Goal: Task Accomplishment & Management: Manage account settings

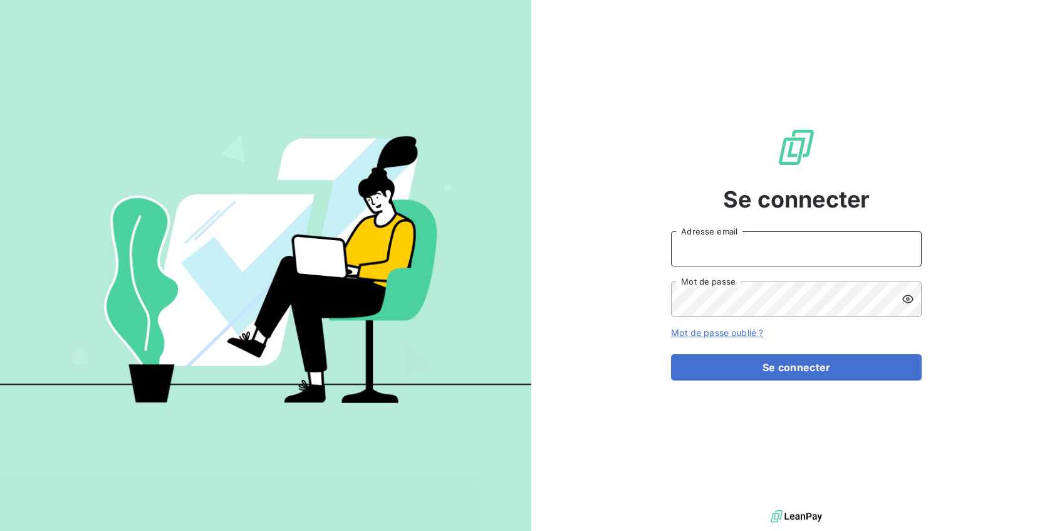
click at [761, 256] on input "Adresse email" at bounding box center [796, 248] width 251 height 35
click at [701, 256] on input "Adresse email" at bounding box center [796, 248] width 251 height 35
type input "[PERSON_NAME][EMAIL_ADDRESS][DOMAIN_NAME]"
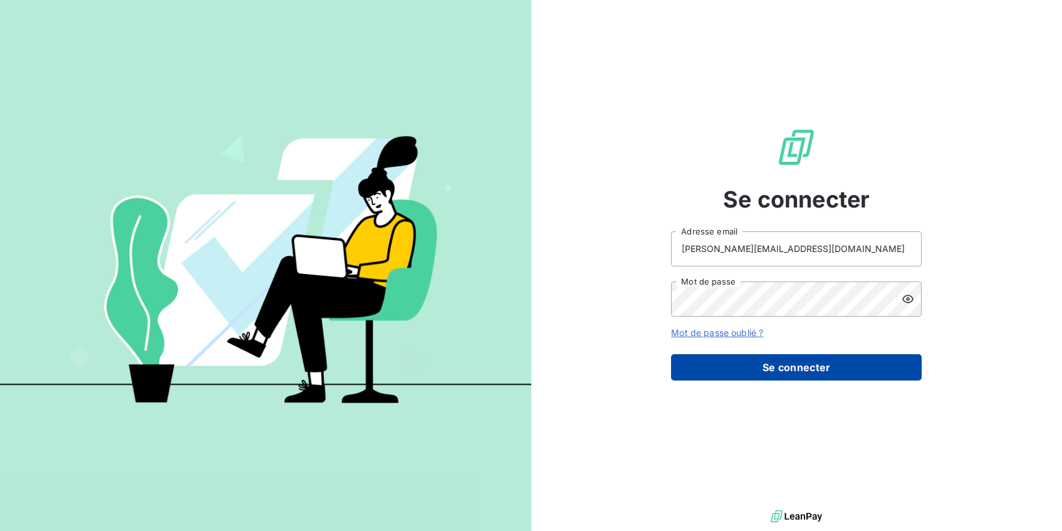
drag, startPoint x: 779, startPoint y: 364, endPoint x: 484, endPoint y: 11, distance: 460.5
click at [779, 364] on button "Se connecter" at bounding box center [796, 367] width 251 height 26
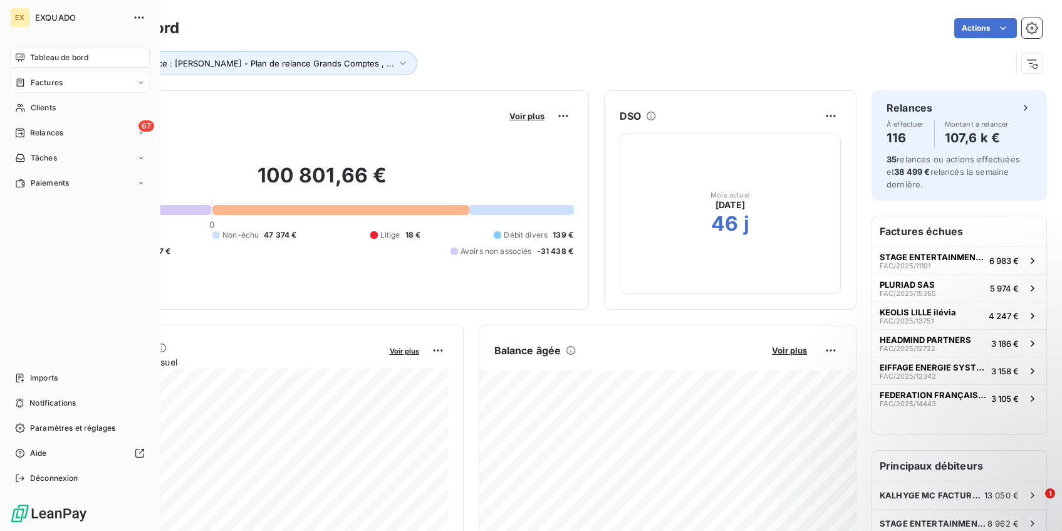
click at [65, 83] on div "Factures" at bounding box center [80, 83] width 140 height 20
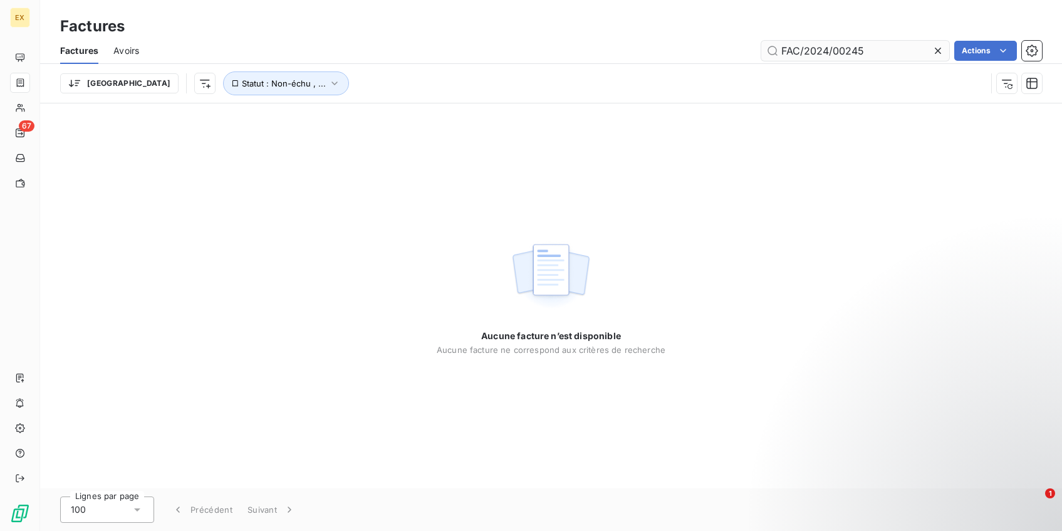
click at [817, 44] on input "FAC/2024/00245" at bounding box center [855, 51] width 188 height 20
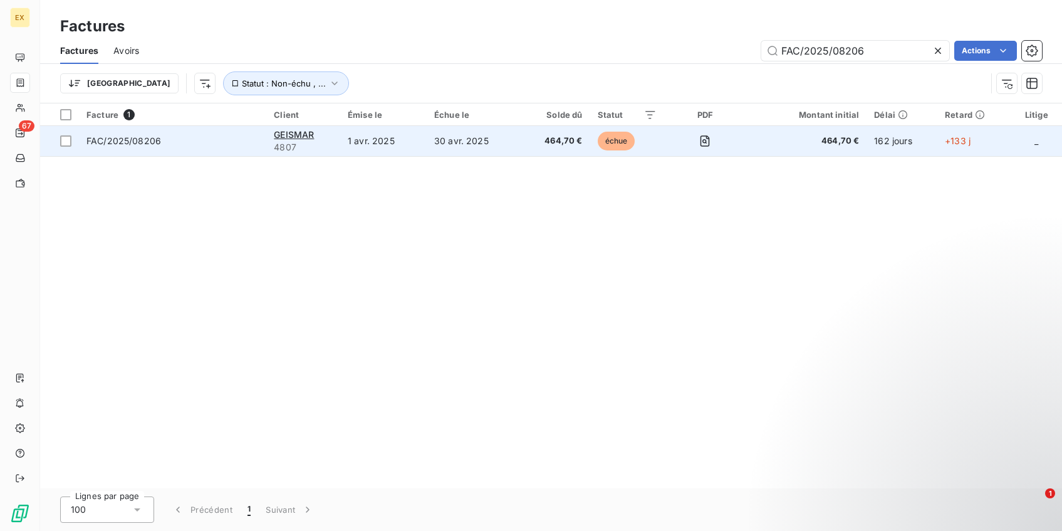
type input "FAC/2025/08206"
click at [509, 143] on td "30 avr. 2025" at bounding box center [473, 141] width 93 height 30
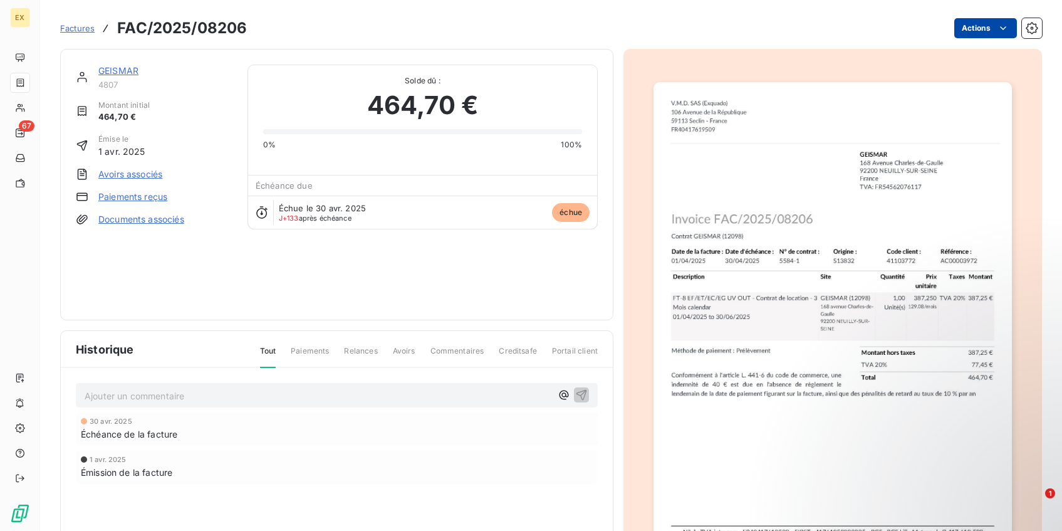
click at [994, 28] on html "EX 67 Factures FAC/2025/08206 Actions GEISMAR 4807 Montant initial 464,70 € Émi…" at bounding box center [531, 265] width 1062 height 531
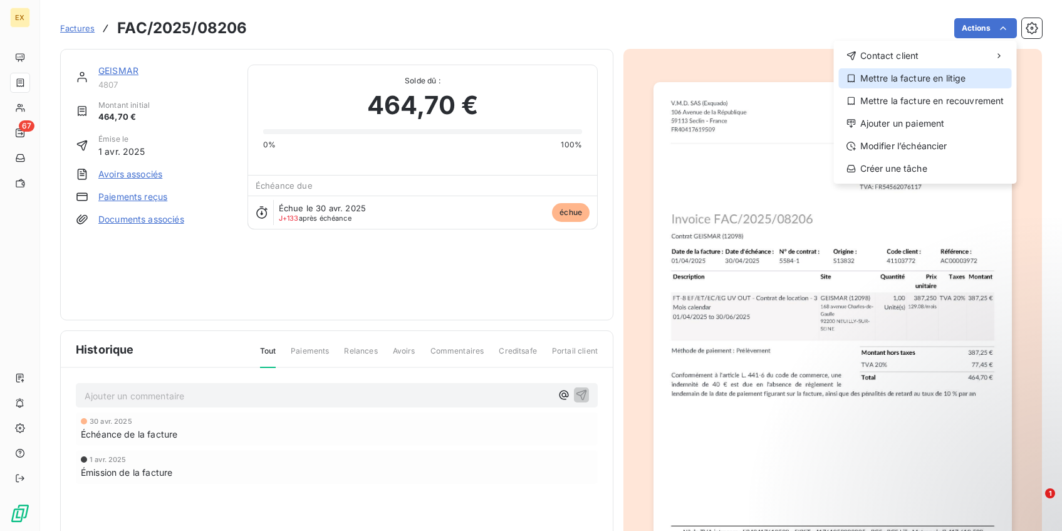
click at [853, 78] on icon at bounding box center [852, 78] width 10 height 10
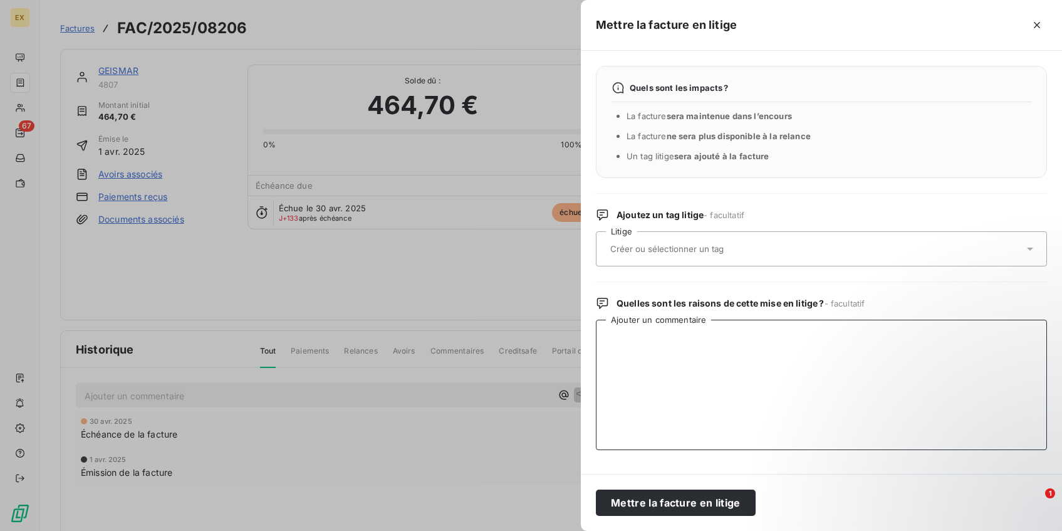
click at [664, 359] on textarea "Ajouter un commentaire" at bounding box center [821, 385] width 451 height 130
paste textarea "#167015"
drag, startPoint x: 741, startPoint y: 375, endPoint x: 576, endPoint y: 301, distance: 180.6
click at [576, 530] on div "Mettre la facture en litige Quels sont les impacts ? La facture sera maintenue …" at bounding box center [531, 531] width 1062 height 0
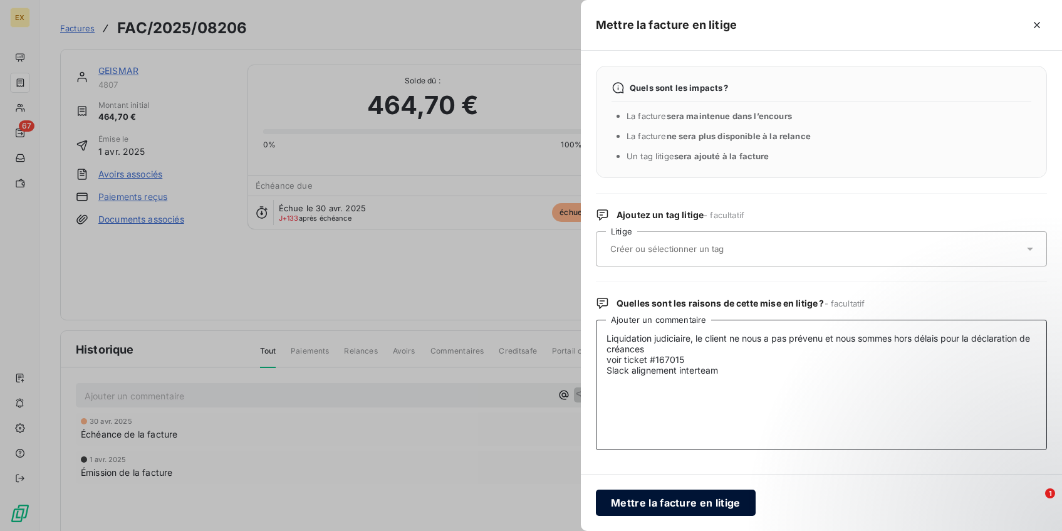
type textarea "Liquidation judiciaire, le client ne nous a pas prévenu et nous sommes hors dél…"
click at [697, 508] on button "Mettre la facture en litige" at bounding box center [676, 502] width 160 height 26
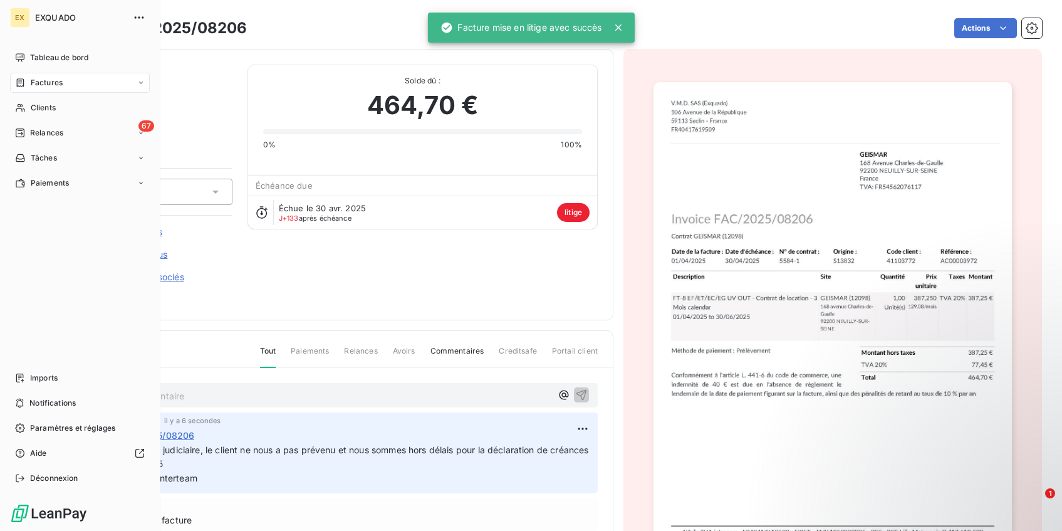
click at [35, 84] on span "Factures" at bounding box center [47, 82] width 32 height 11
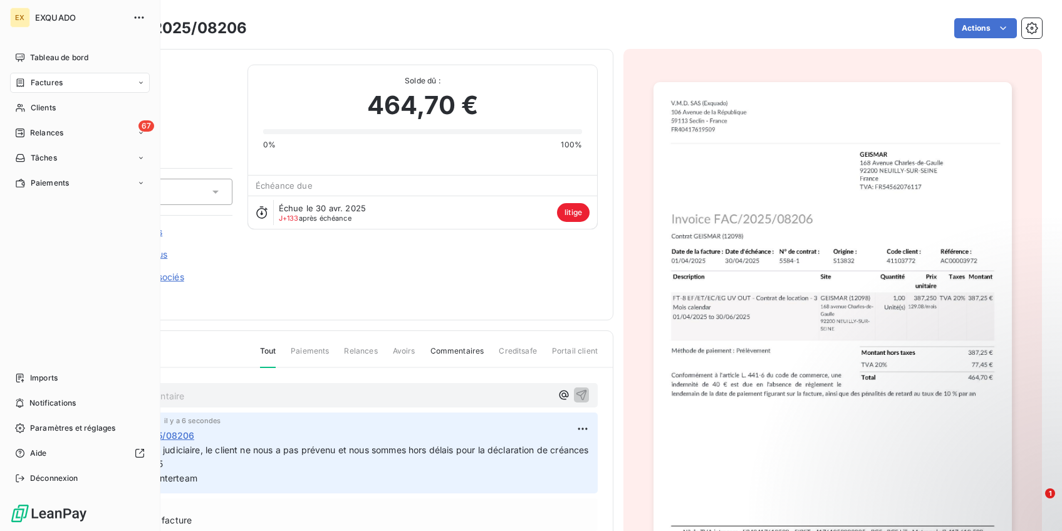
click at [29, 81] on div "Factures" at bounding box center [39, 82] width 48 height 11
click at [70, 108] on div "Factures" at bounding box center [87, 108] width 125 height 20
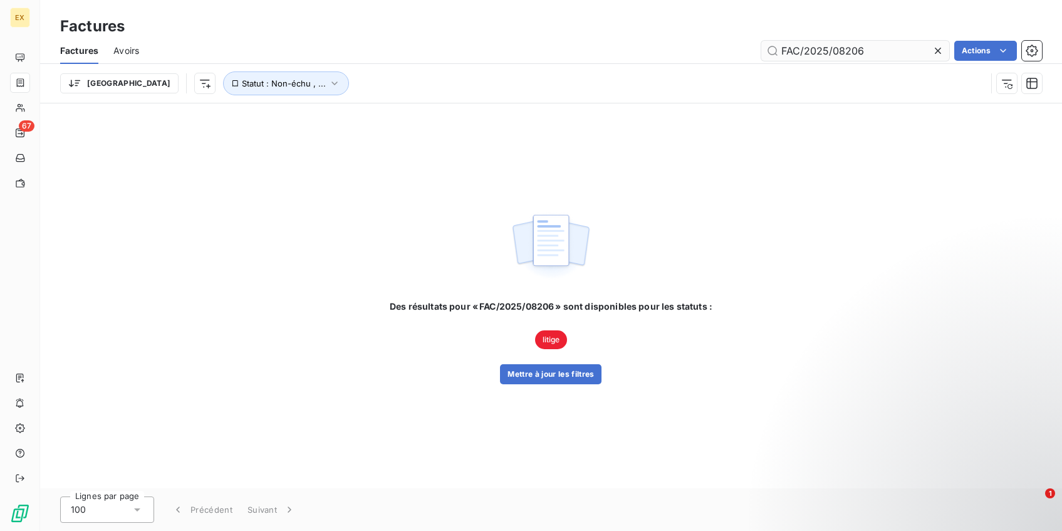
click at [840, 50] on input "FAC/2025/08206" at bounding box center [855, 51] width 188 height 20
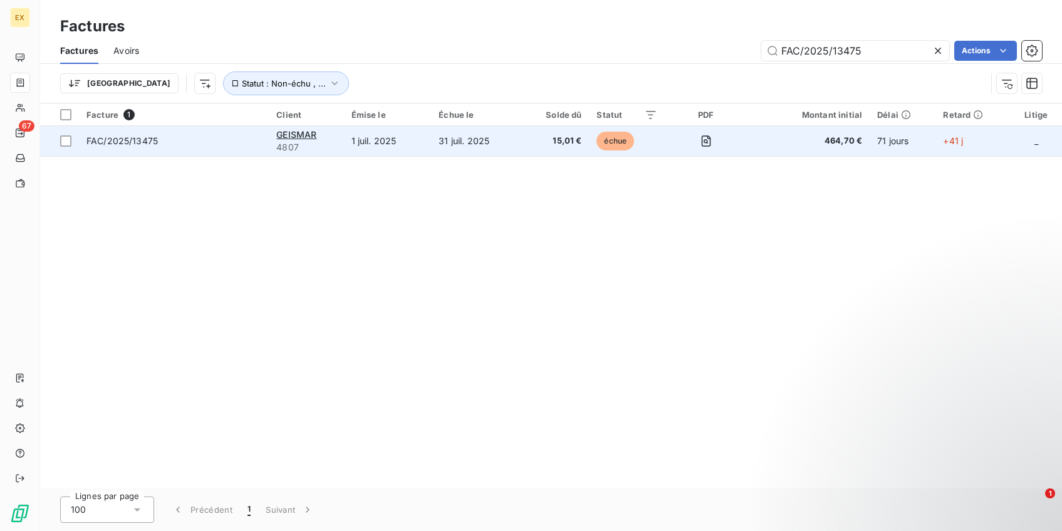
type input "FAC/2025/13475"
click at [511, 145] on td "31 juil. 2025" at bounding box center [475, 141] width 89 height 30
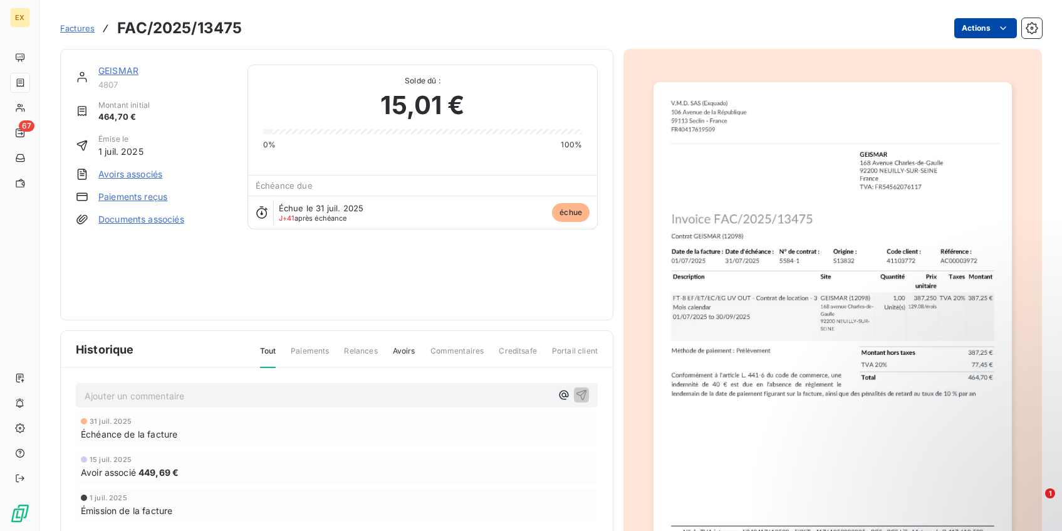
click at [989, 31] on html "EX 67 Factures FAC/2025/13475 Actions GEISMAR 4807 Montant initial 464,70 € Émi…" at bounding box center [531, 265] width 1062 height 531
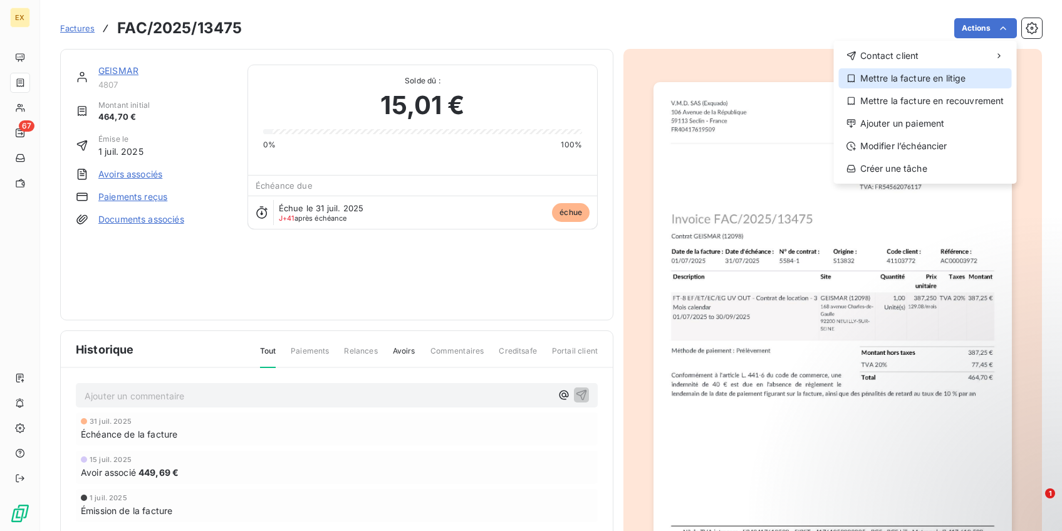
click at [909, 83] on div "Mettre la facture en litige" at bounding box center [925, 78] width 173 height 20
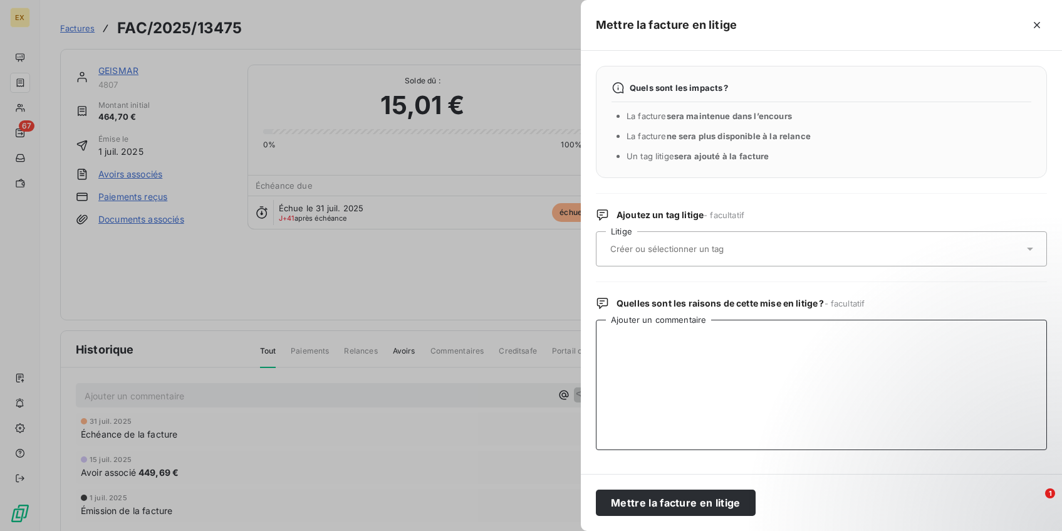
click at [699, 345] on textarea "Ajouter un commentaire" at bounding box center [821, 385] width 451 height 130
paste textarea "Liquidation judiciaire, le client ne nous a pas prévenu et nous sommes hors dél…"
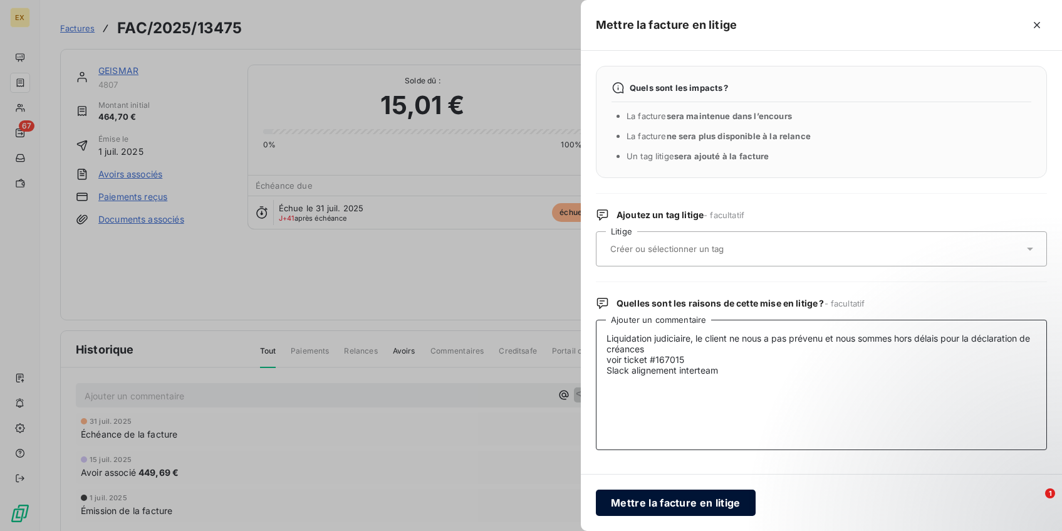
type textarea "Liquidation judiciaire, le client ne nous a pas prévenu et nous sommes hors dél…"
click at [714, 492] on button "Mettre la facture en litige" at bounding box center [676, 502] width 160 height 26
